Goal: Task Accomplishment & Management: Manage account settings

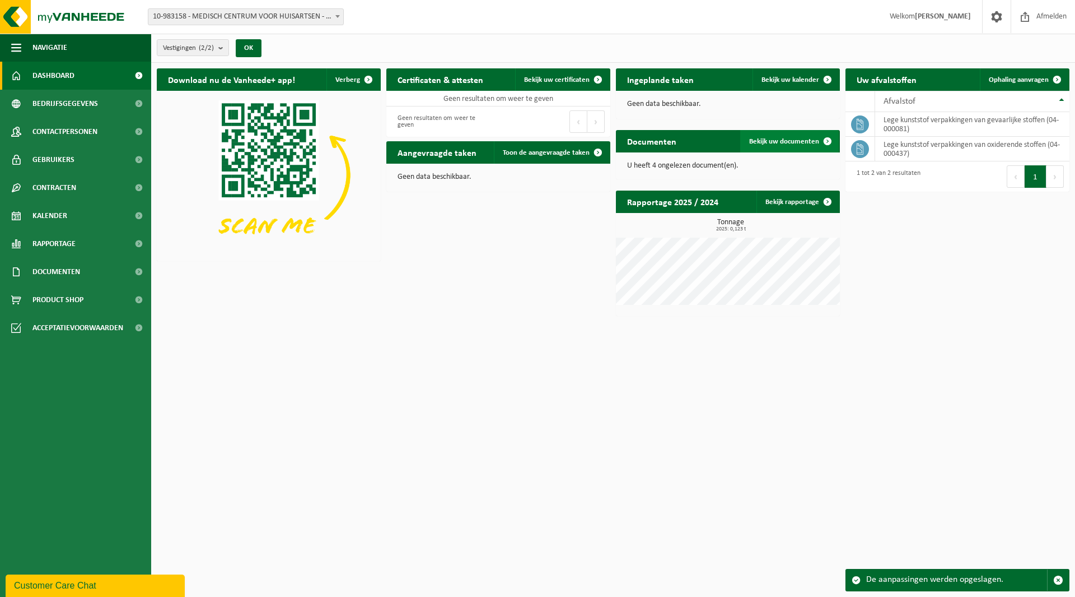
click at [783, 139] on span "Bekijk uw documenten" at bounding box center [784, 141] width 70 height 7
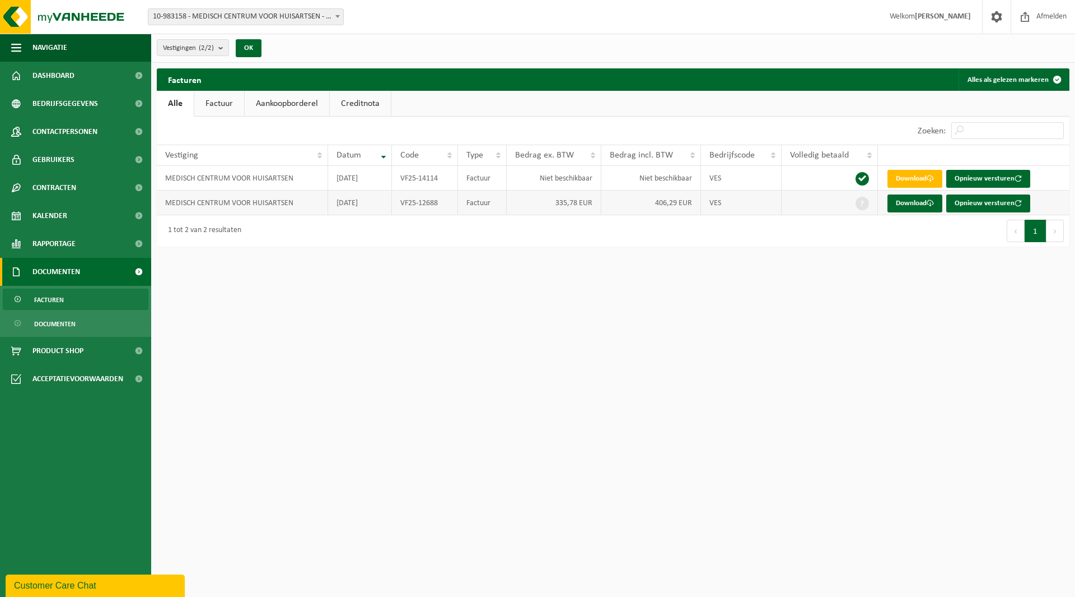
click at [828, 201] on td at bounding box center [830, 202] width 96 height 25
click at [260, 202] on td "MEDISCH CENTRUM VOOR HUISARTSEN" at bounding box center [242, 202] width 171 height 25
click at [917, 204] on link "Download" at bounding box center [915, 203] width 55 height 18
click at [58, 106] on span "Bedrijfsgegevens" at bounding box center [65, 104] width 66 height 28
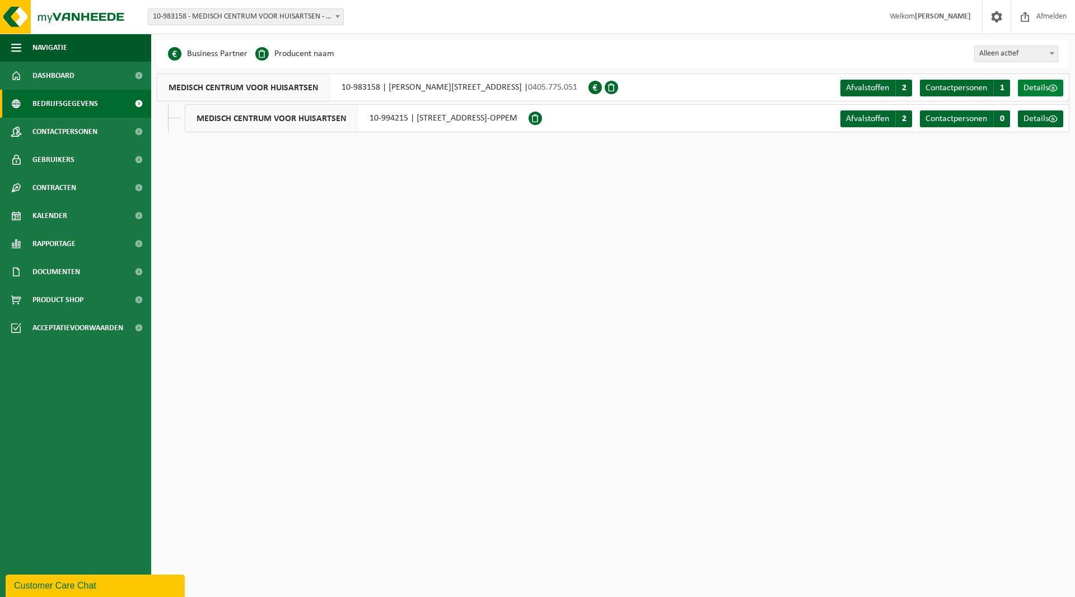
click at [1042, 89] on span "Details" at bounding box center [1036, 87] width 25 height 9
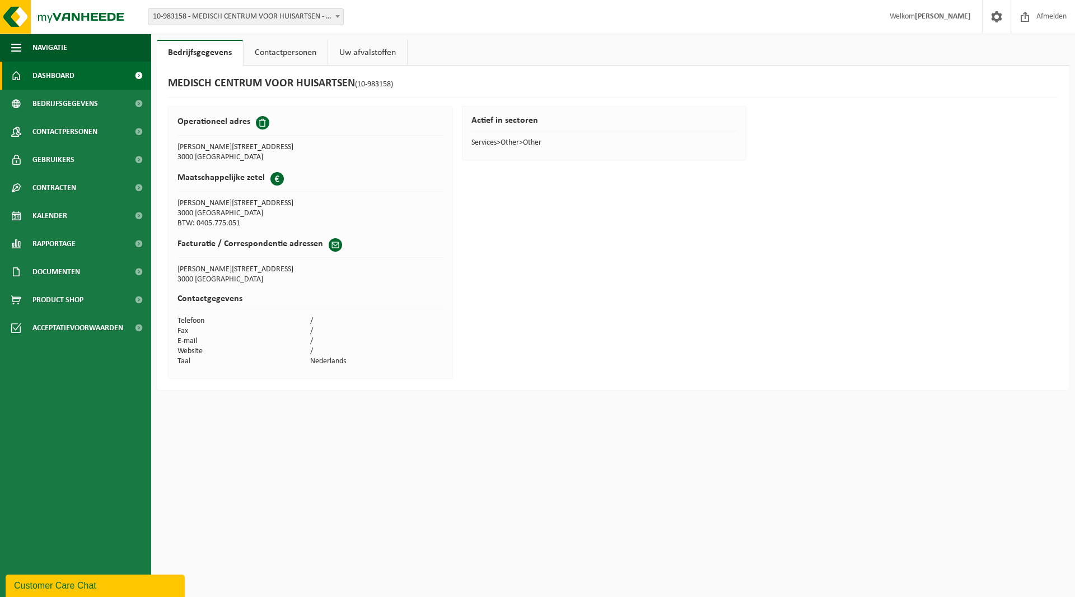
click at [53, 82] on span "Dashboard" at bounding box center [53, 76] width 42 height 28
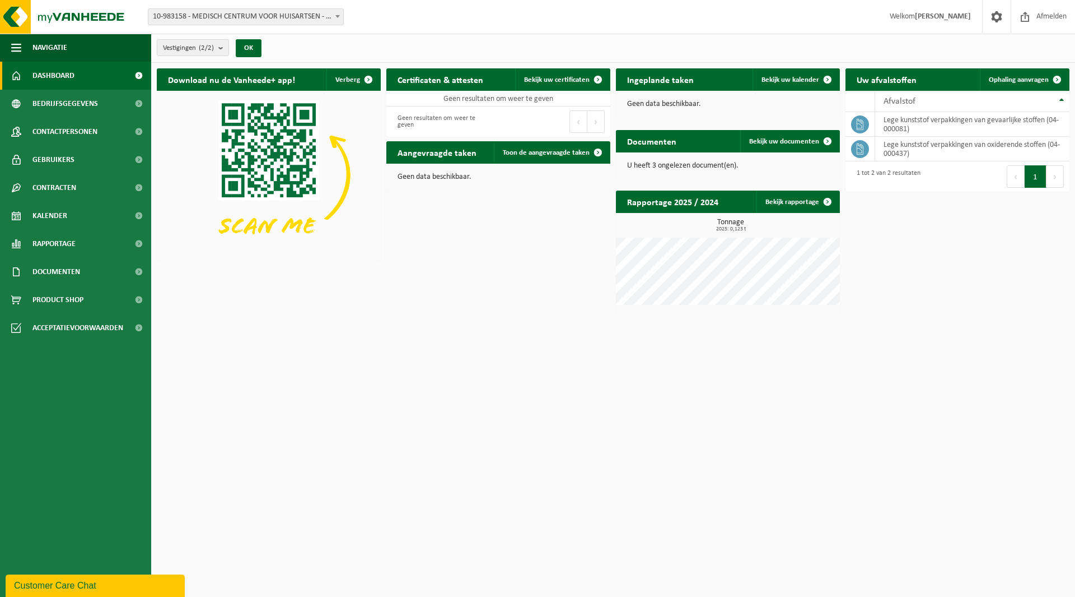
click at [711, 164] on p "U heeft 3 ongelezen document(en)." at bounding box center [728, 166] width 202 height 8
click at [796, 142] on span "Bekijk uw documenten" at bounding box center [784, 141] width 70 height 7
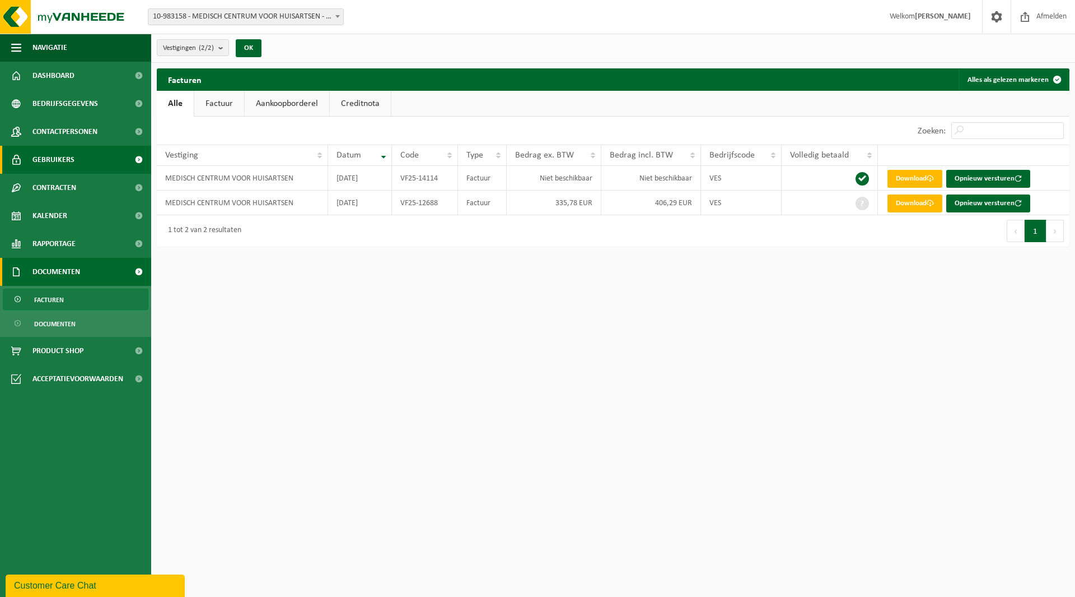
click at [59, 160] on span "Gebruikers" at bounding box center [53, 160] width 42 height 28
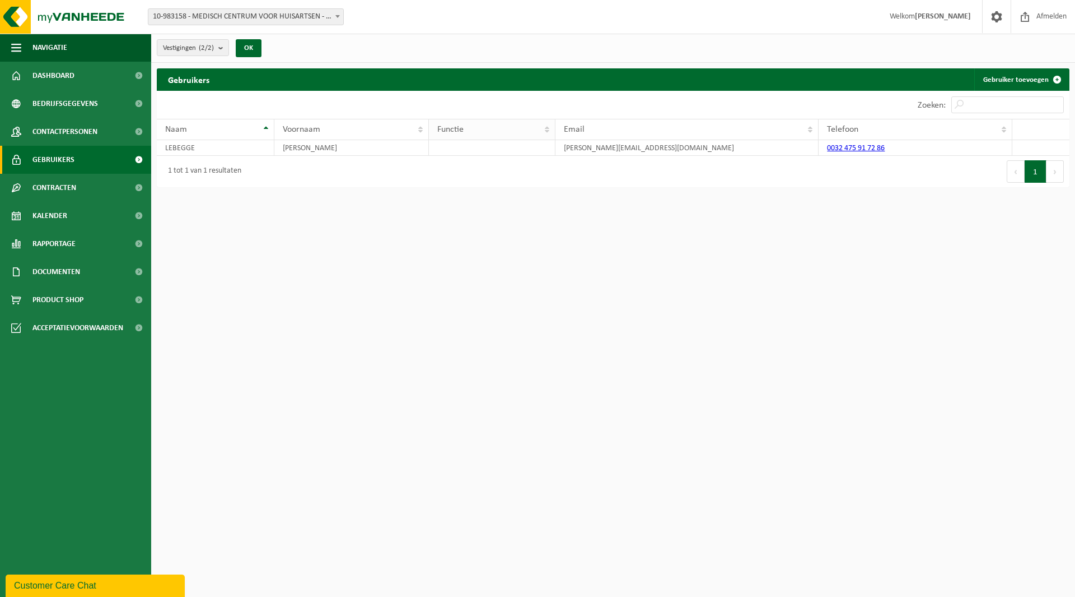
click at [548, 128] on th "Functie" at bounding box center [492, 129] width 127 height 21
click at [535, 146] on td at bounding box center [492, 148] width 127 height 16
click at [61, 189] on span "Contracten" at bounding box center [54, 188] width 44 height 28
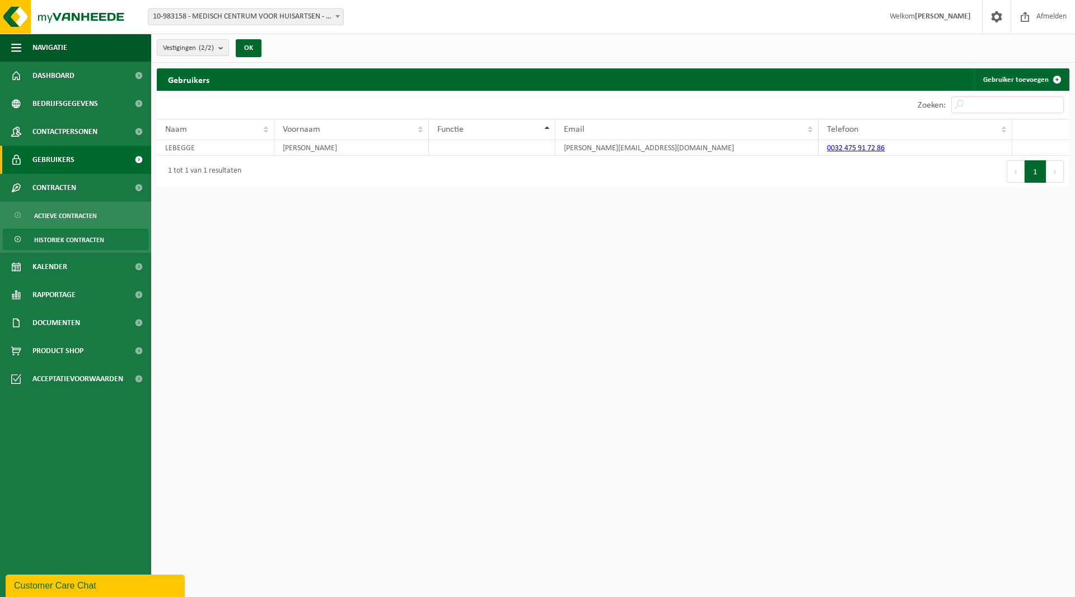
click at [62, 242] on span "Historiek contracten" at bounding box center [69, 239] width 70 height 21
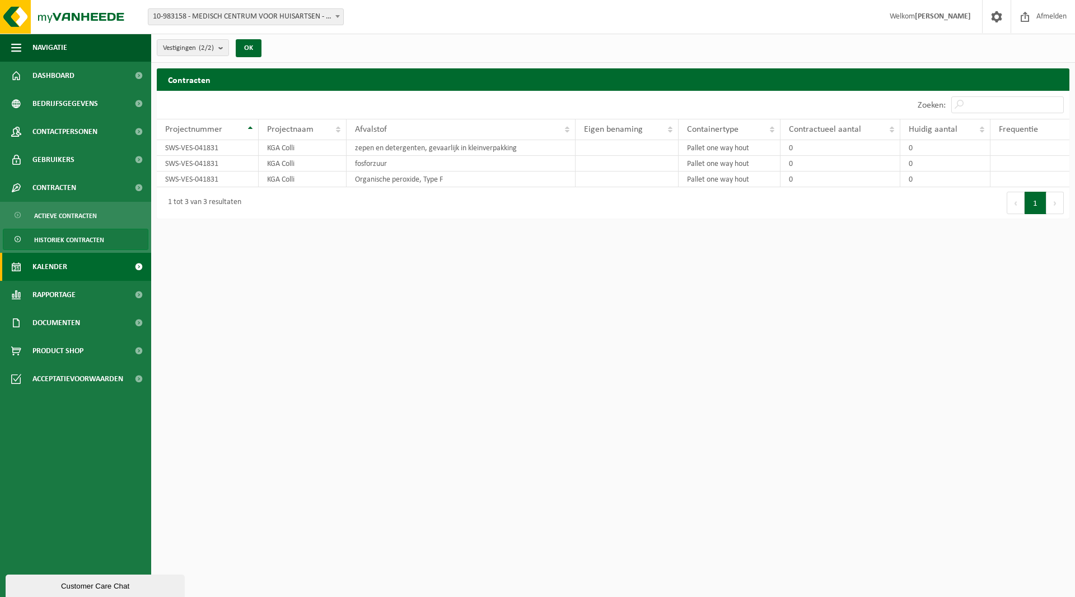
click at [44, 267] on span "Kalender" at bounding box center [49, 267] width 35 height 28
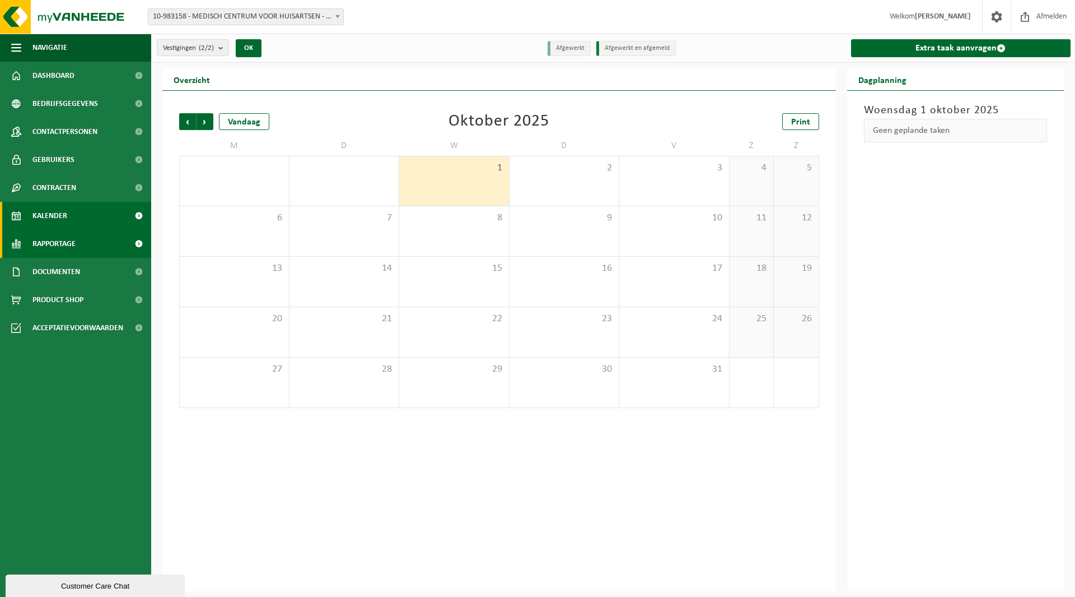
click at [55, 244] on span "Rapportage" at bounding box center [53, 244] width 43 height 28
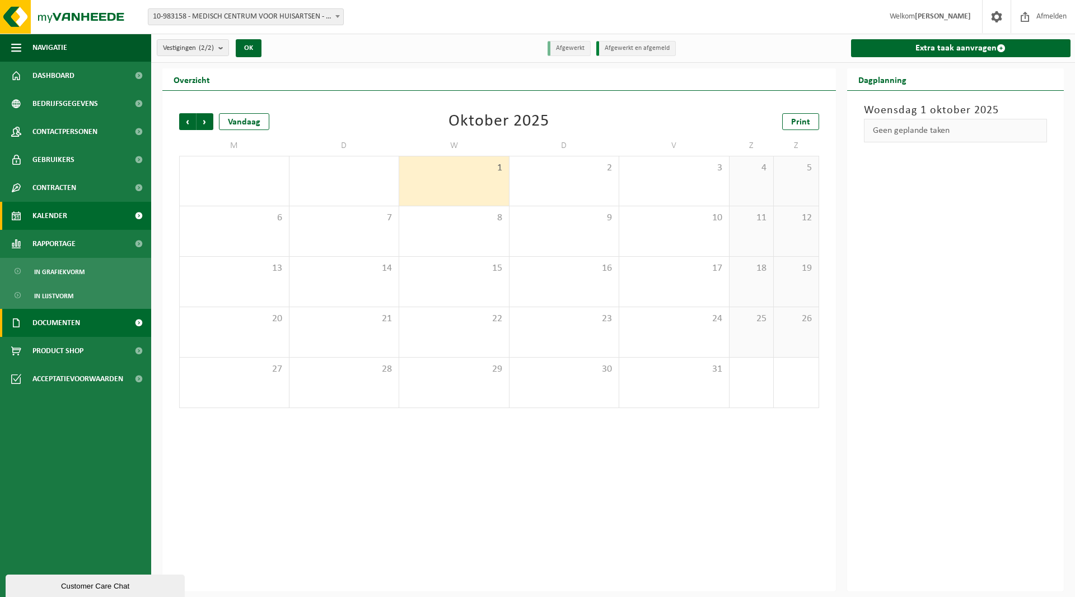
click at [53, 320] on span "Documenten" at bounding box center [56, 323] width 48 height 28
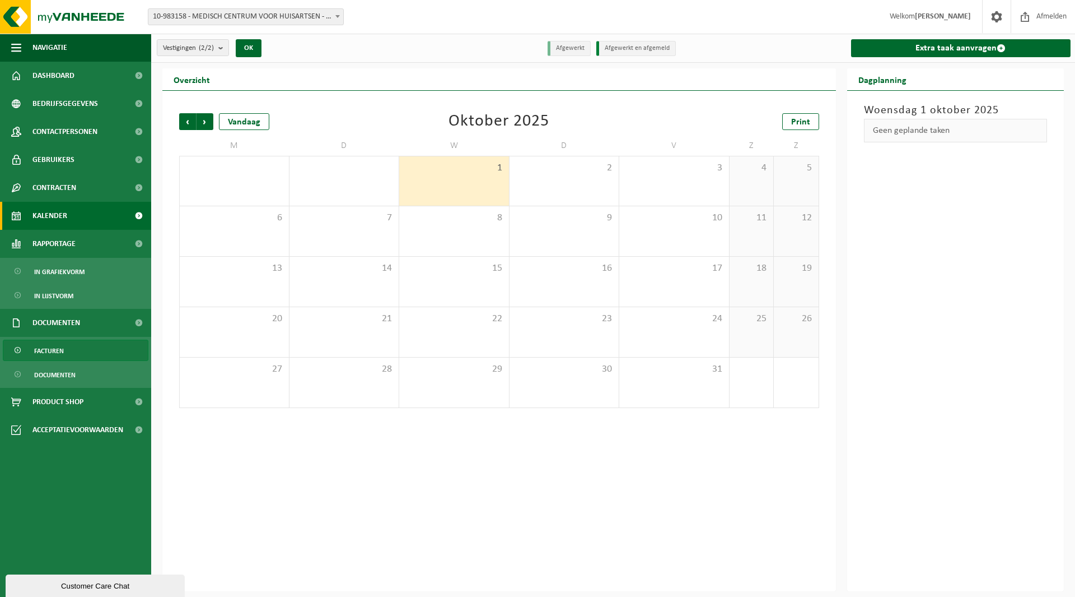
click at [43, 350] on span "Facturen" at bounding box center [49, 350] width 30 height 21
